Goal: Information Seeking & Learning: Learn about a topic

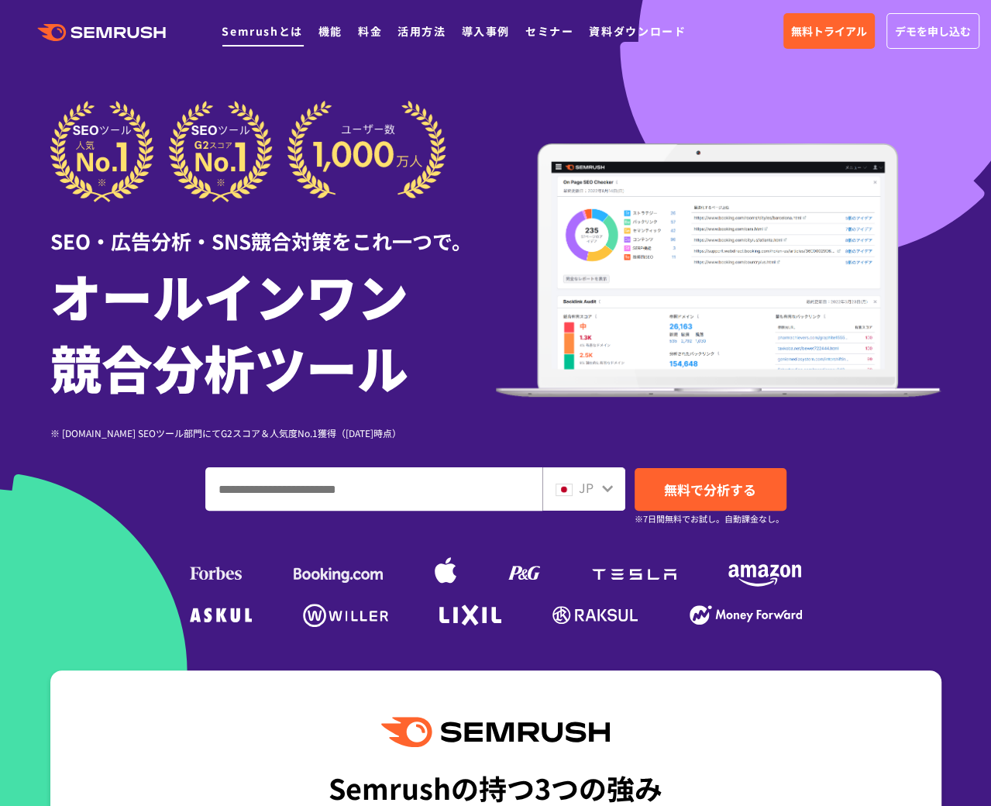
click at [270, 33] on link "Semrushとは" at bounding box center [262, 30] width 81 height 15
click at [470, 595] on ul at bounding box center [496, 569] width 620 height 70
click at [371, 34] on link "料金" at bounding box center [370, 30] width 24 height 15
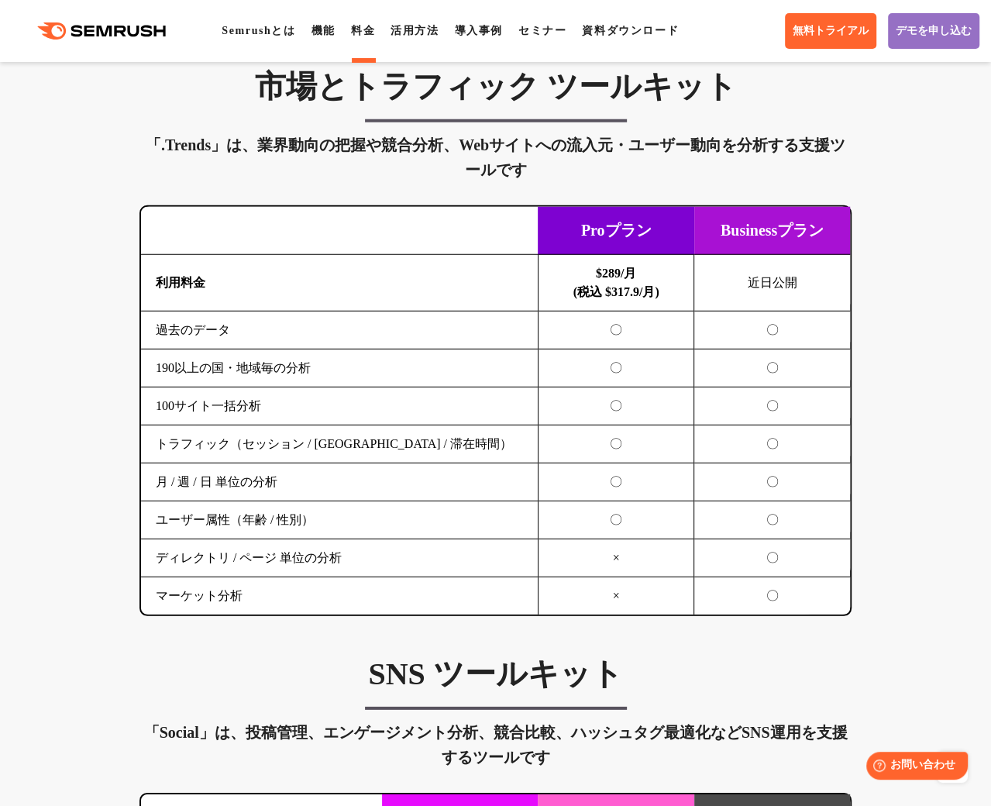
scroll to position [2714, 0]
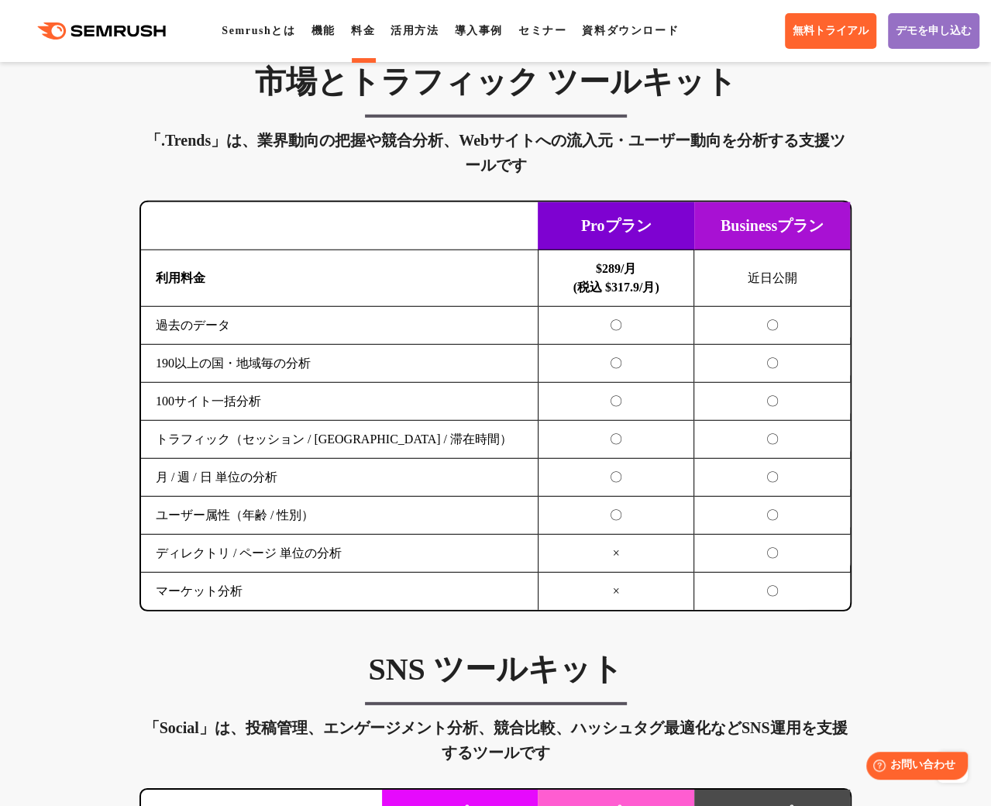
click at [303, 459] on td "トラフィック（セッション / [GEOGRAPHIC_DATA] / 滞在時間）" at bounding box center [339, 440] width 397 height 38
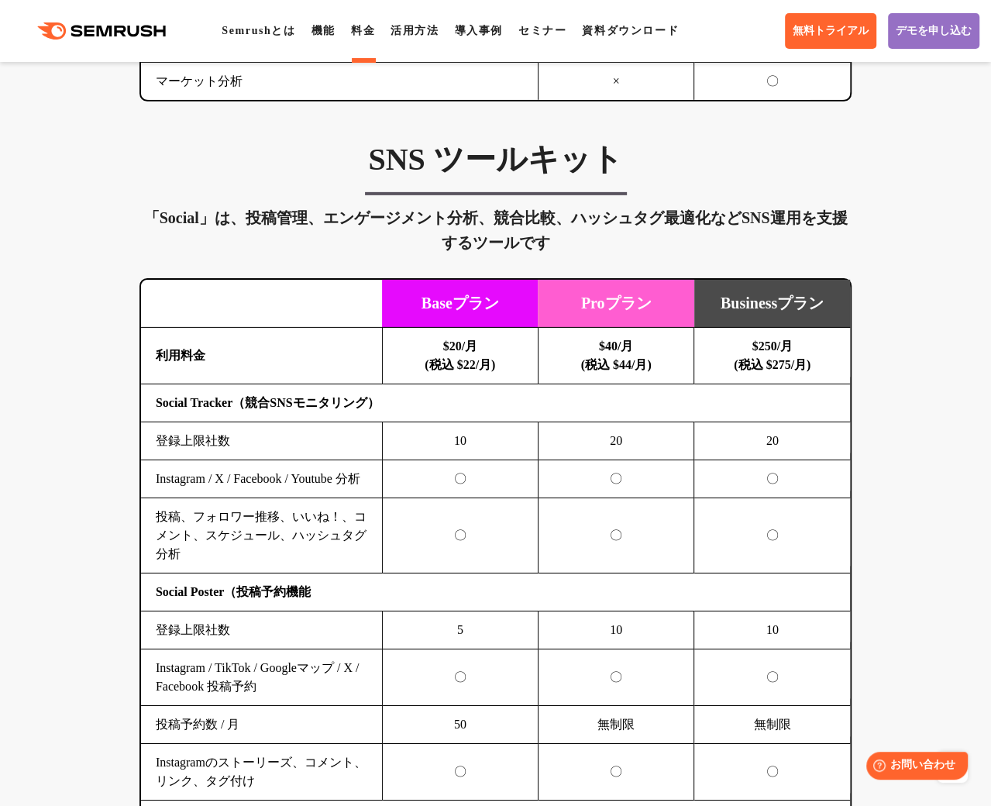
scroll to position [3225, 0]
